Goal: Task Accomplishment & Management: Use online tool/utility

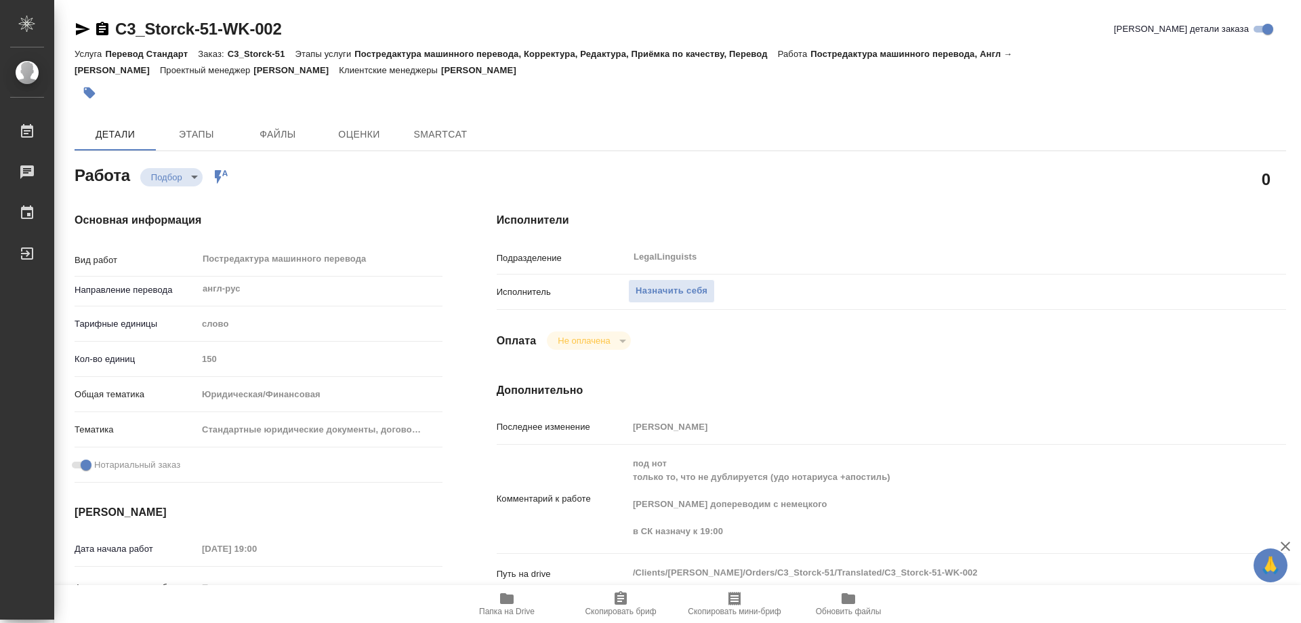
type textarea "x"
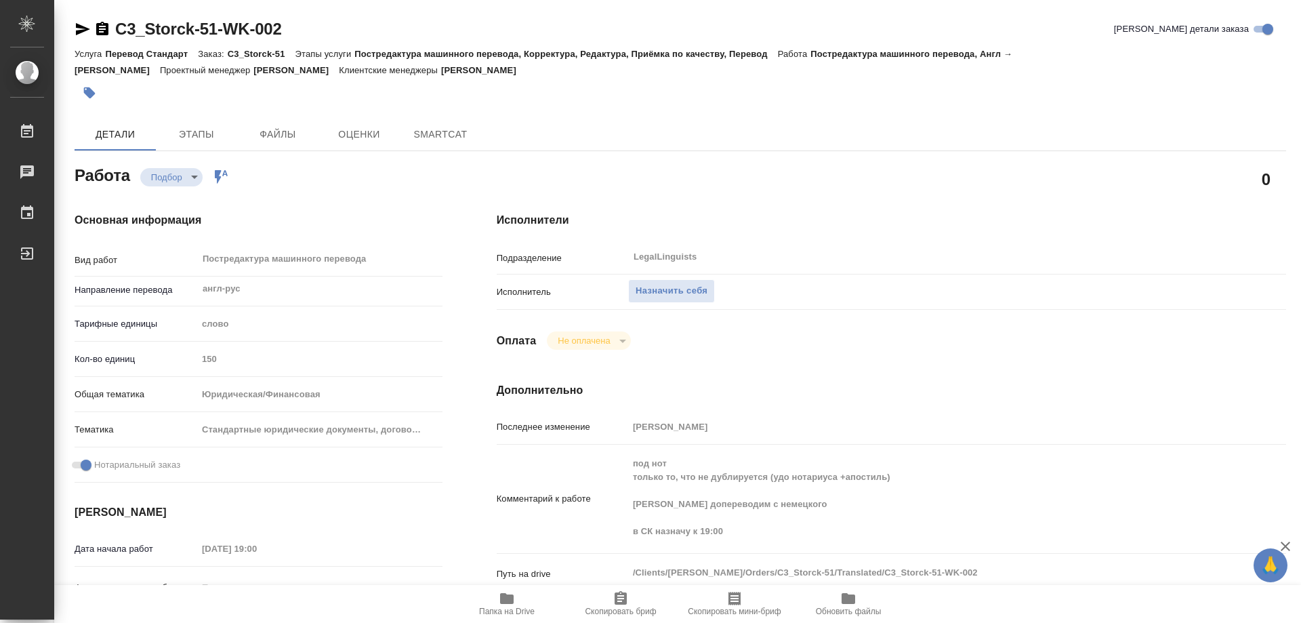
type textarea "x"
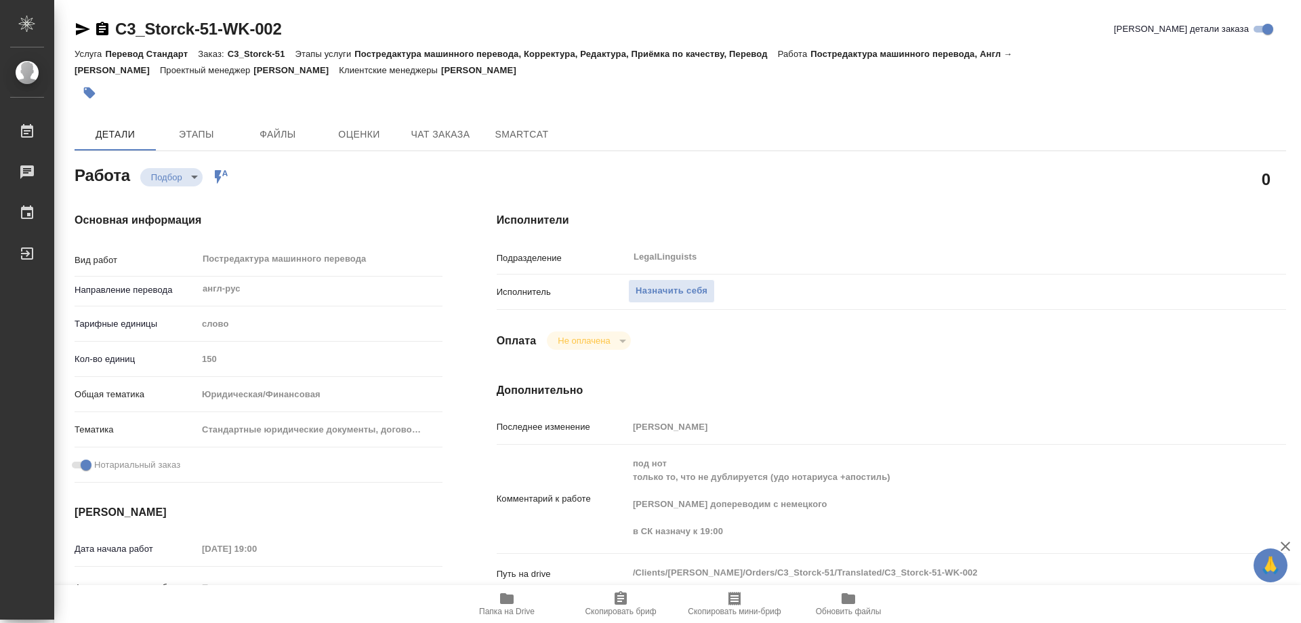
type textarea "x"
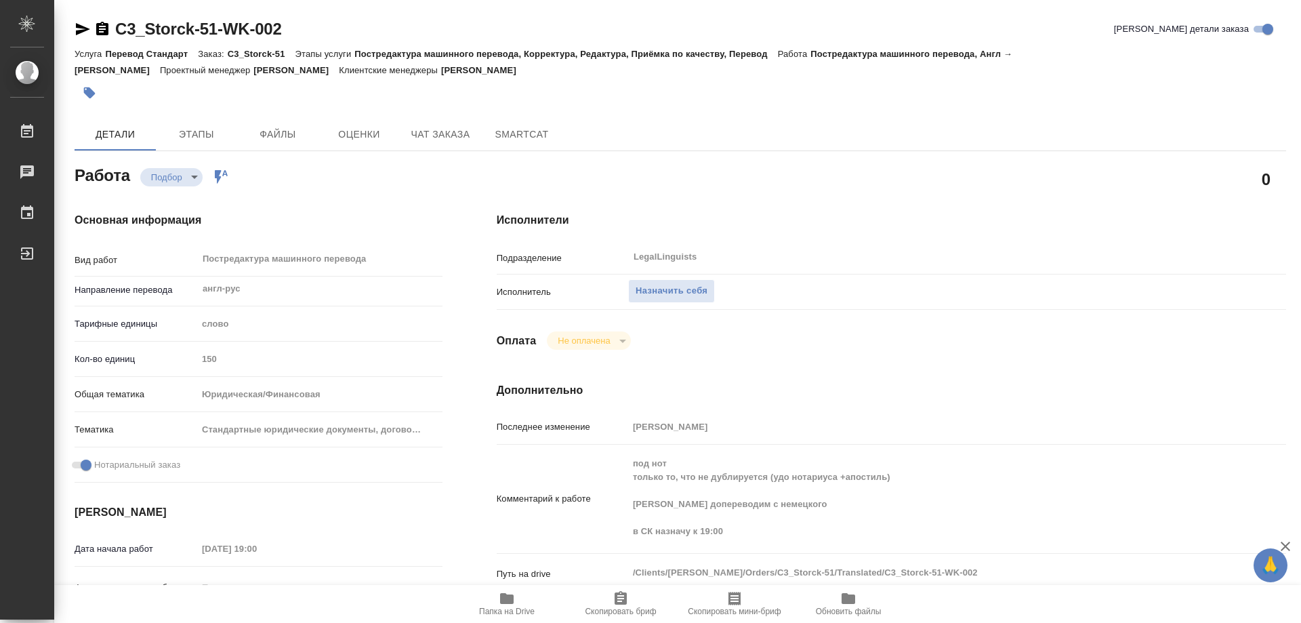
type textarea "x"
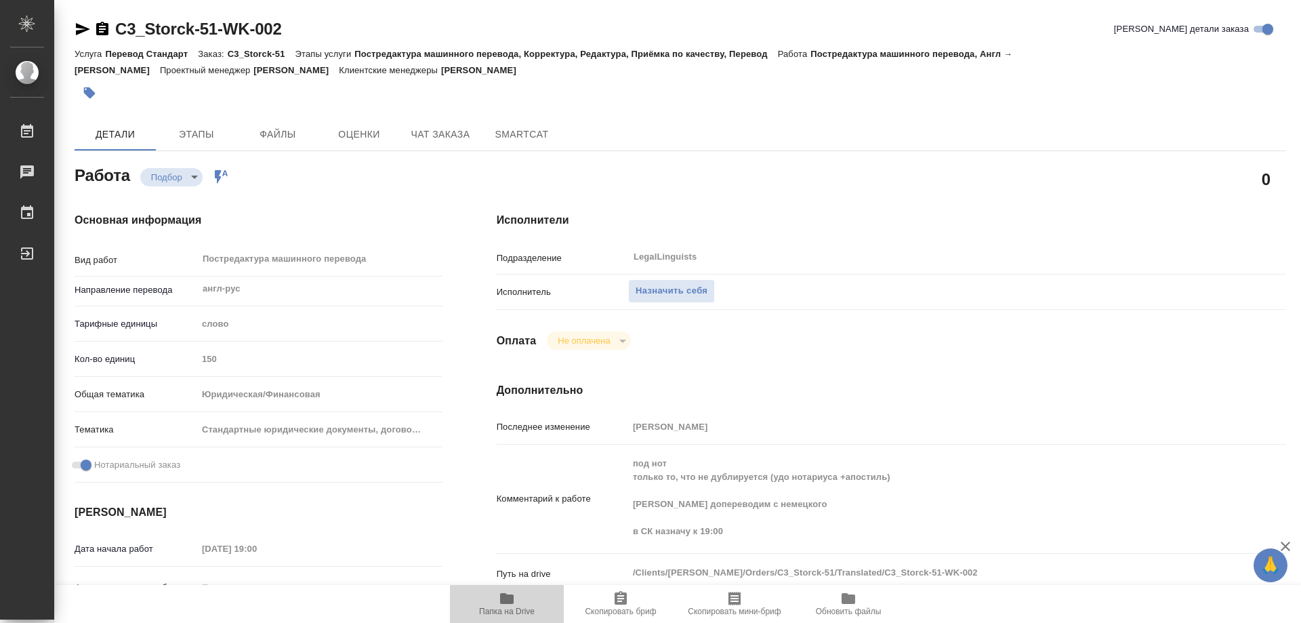
click at [514, 604] on icon "button" at bounding box center [507, 598] width 16 height 16
click at [687, 293] on span "Назначить себя" at bounding box center [672, 291] width 72 height 16
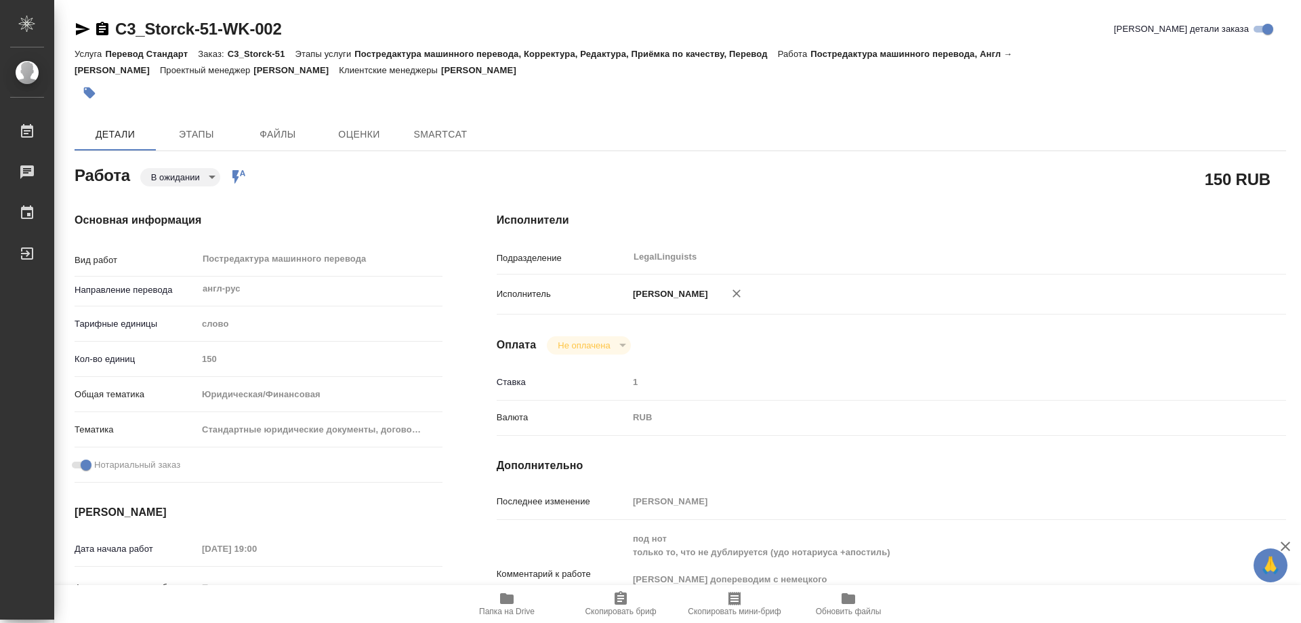
type textarea "x"
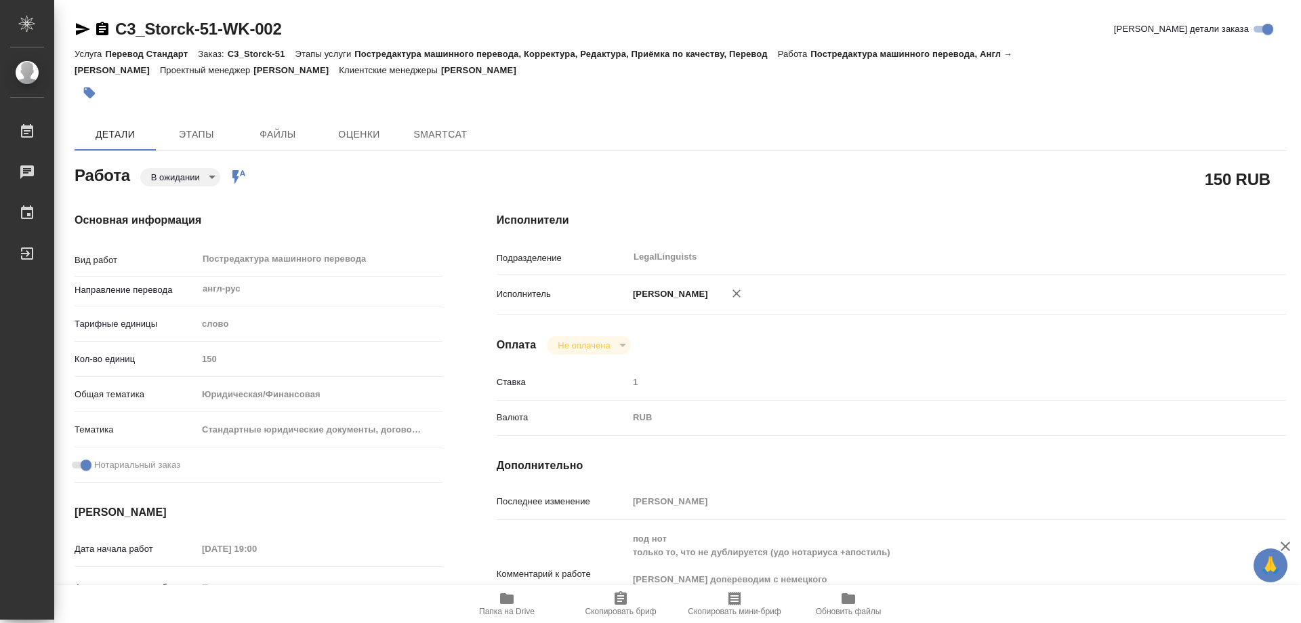
type textarea "x"
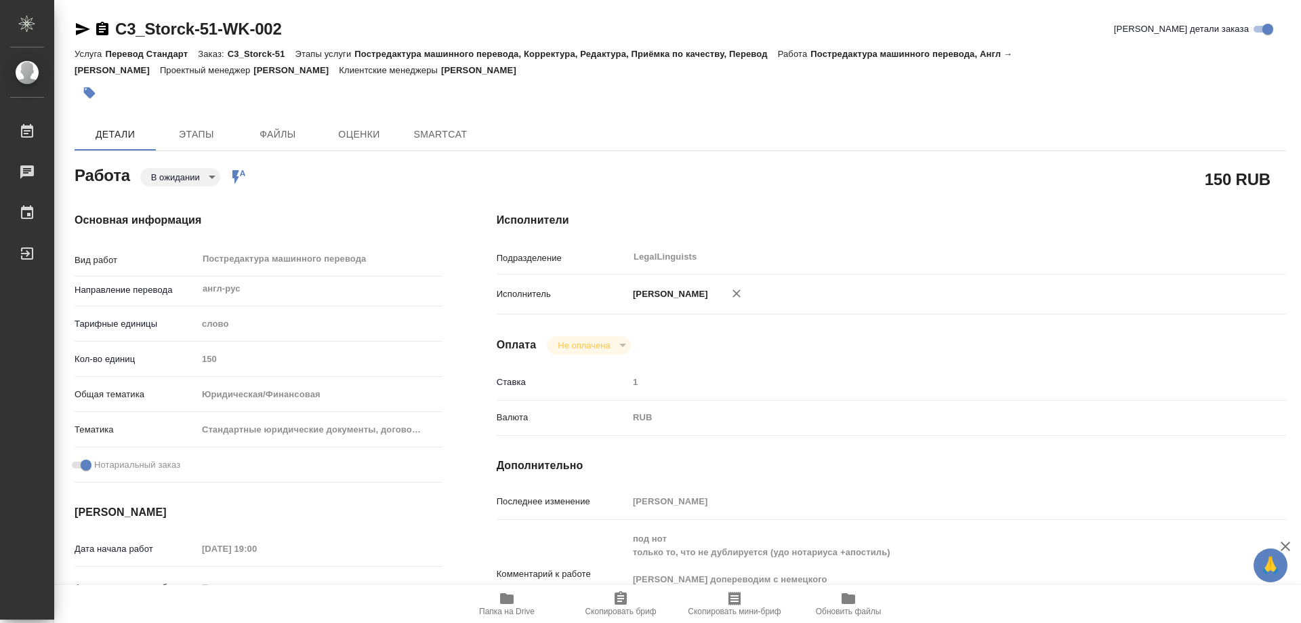
type textarea "x"
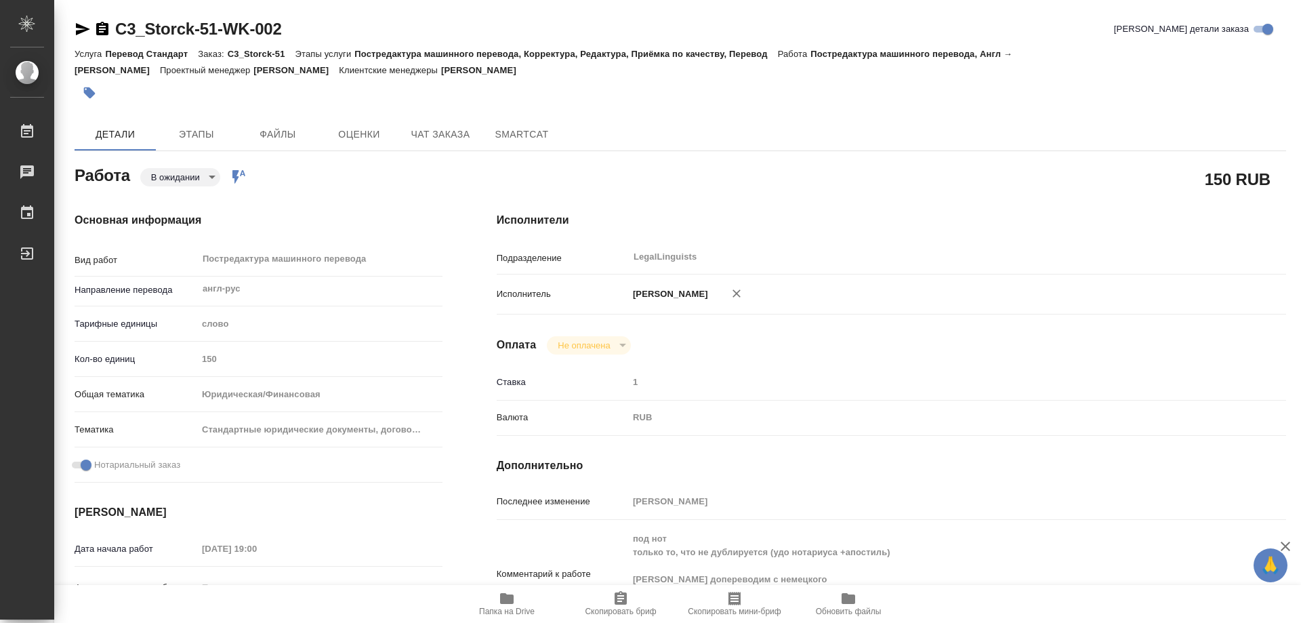
type textarea "x"
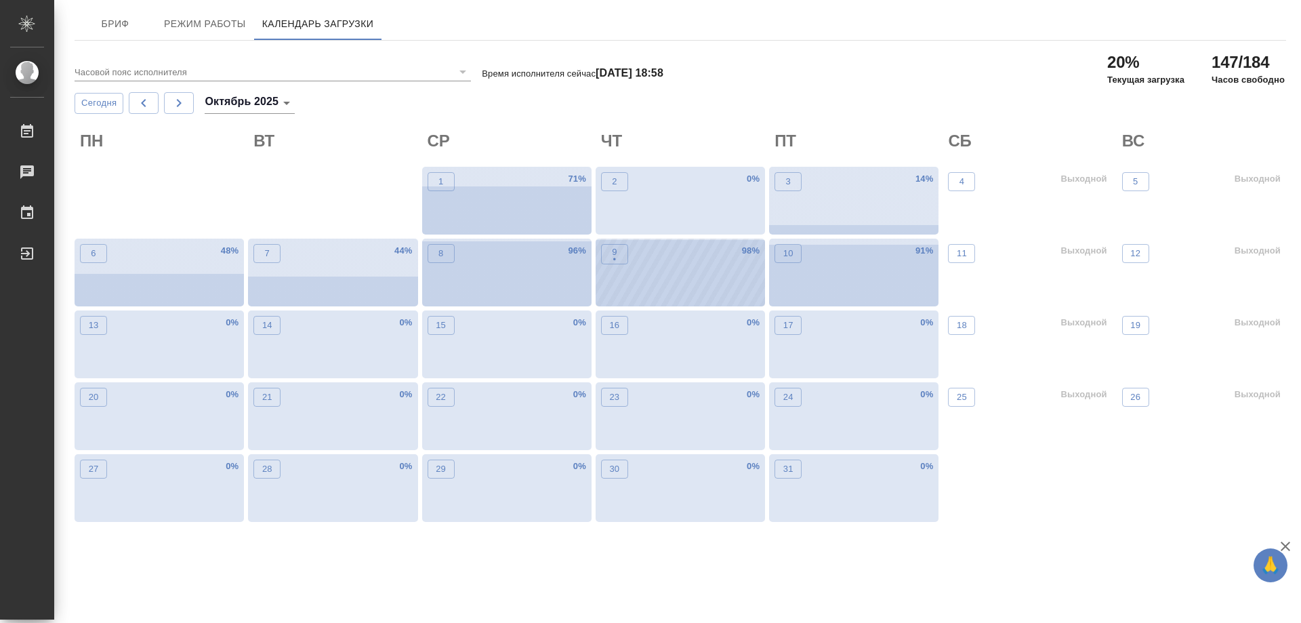
click at [615, 281] on div "9 •" at bounding box center [614, 275] width 27 height 62
